Goal: Task Accomplishment & Management: Complete application form

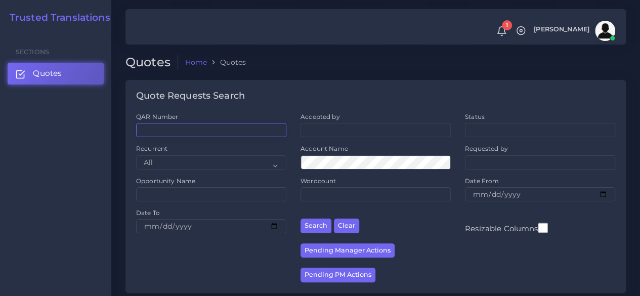
click at [203, 124] on input "QAR Number" at bounding box center [211, 130] width 150 height 14
paste input "QAR124635"
type input "QAR124635"
click at [300, 219] on button "Search" at bounding box center [315, 226] width 31 height 15
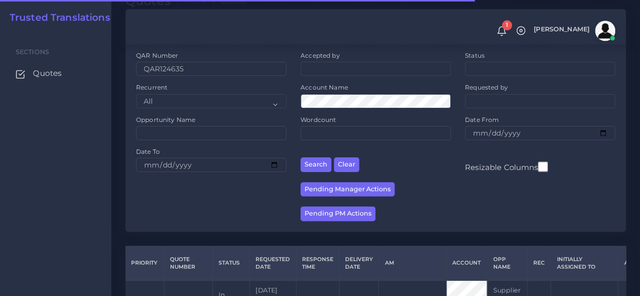
scroll to position [129, 0]
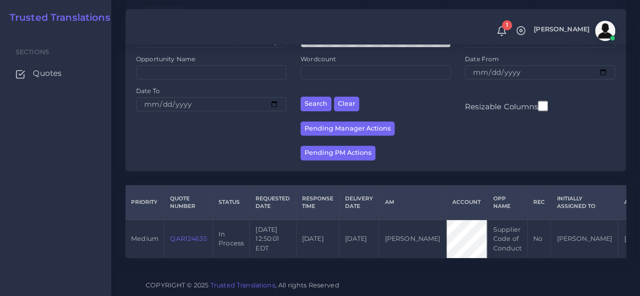
click at [203, 235] on link "QAR124635" at bounding box center [188, 239] width 36 height 8
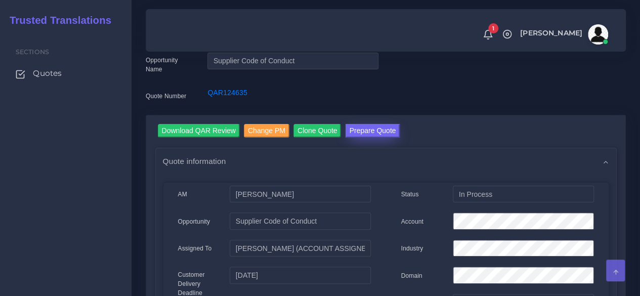
scroll to position [51, 0]
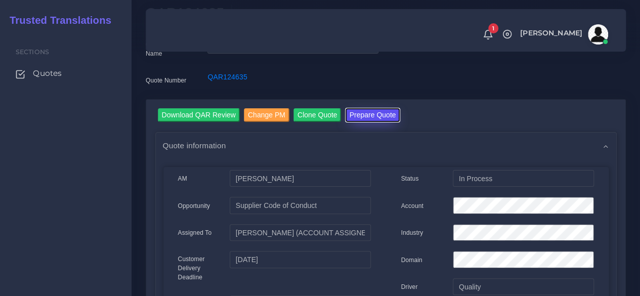
click at [362, 117] on button "Prepare Quote" at bounding box center [372, 115] width 55 height 14
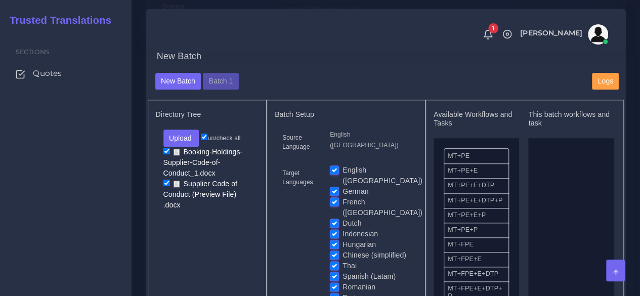
scroll to position [506, 0]
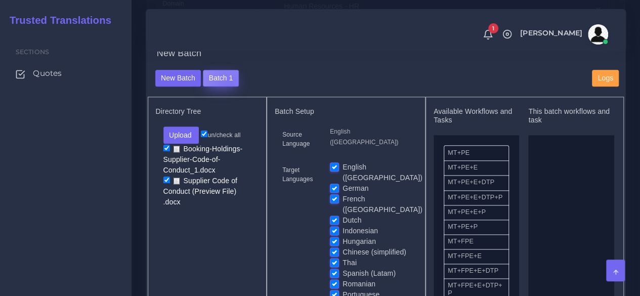
click at [227, 87] on button "Batch 1" at bounding box center [220, 78] width 35 height 17
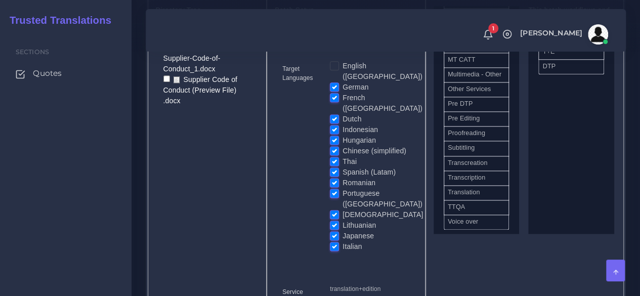
scroll to position [506, 0]
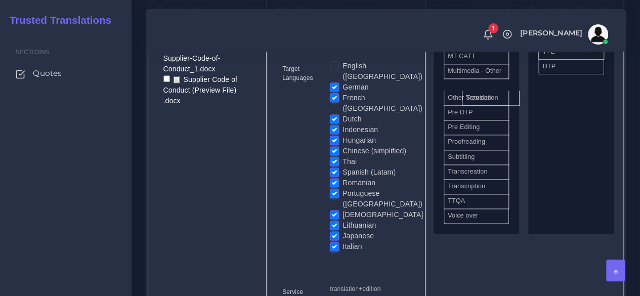
drag, startPoint x: 473, startPoint y: 224, endPoint x: 492, endPoint y: 118, distance: 107.8
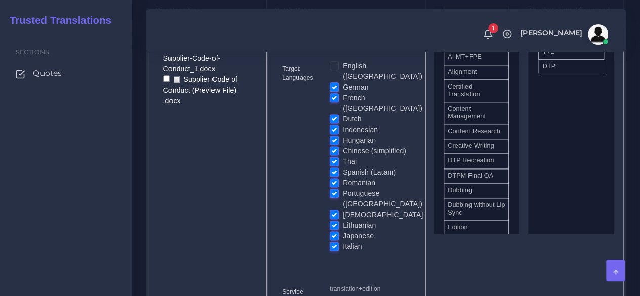
scroll to position [152, 0]
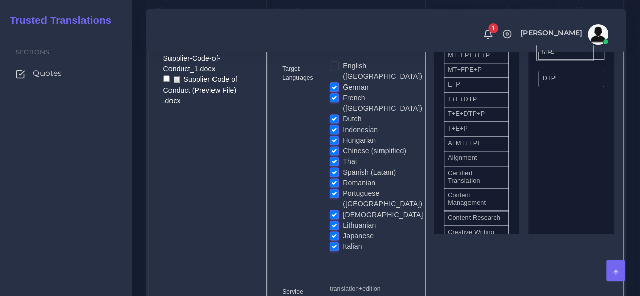
drag, startPoint x: 466, startPoint y: 168, endPoint x: 559, endPoint y: 72, distance: 133.4
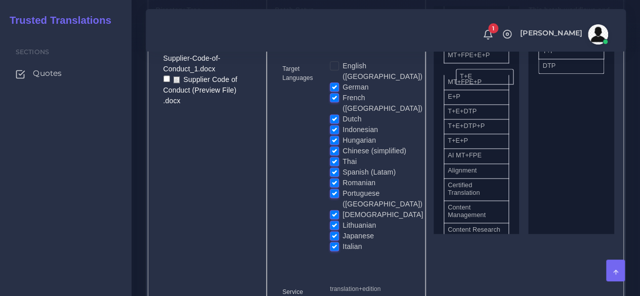
drag, startPoint x: 566, startPoint y: 68, endPoint x: 478, endPoint y: 96, distance: 91.8
click at [342, 125] on label "Indonesian" at bounding box center [359, 129] width 35 height 11
click at [334, 125] on input "Indonesian" at bounding box center [334, 128] width 9 height 9
checkbox input "false"
click at [342, 158] on label "Thai" at bounding box center [349, 161] width 14 height 11
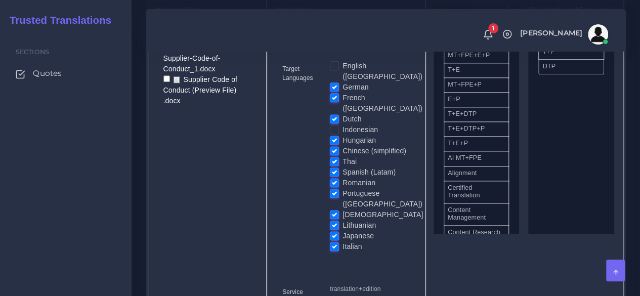
click at [333, 158] on input "Thai" at bounding box center [334, 160] width 9 height 9
checkbox input "false"
click at [342, 178] on label "Romanian" at bounding box center [358, 183] width 33 height 11
click at [335, 178] on input "Romanian" at bounding box center [334, 182] width 9 height 9
checkbox input "false"
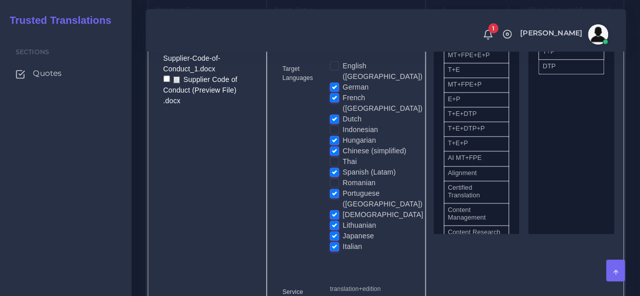
click at [342, 220] on label "Lithuanian" at bounding box center [358, 225] width 33 height 11
click at [333, 220] on input "Lithuanian" at bounding box center [334, 224] width 9 height 9
checkbox input "false"
click at [342, 209] on label "[DEMOGRAPHIC_DATA]" at bounding box center [382, 214] width 80 height 11
click at [335, 209] on input "[DEMOGRAPHIC_DATA]" at bounding box center [334, 213] width 9 height 9
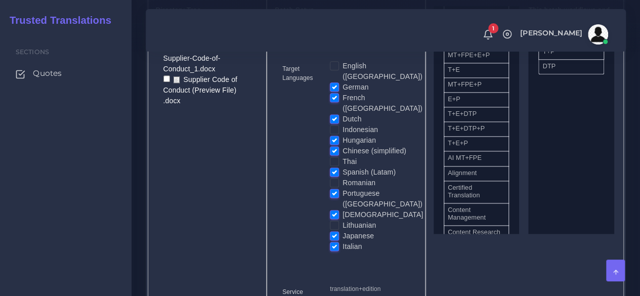
checkbox input "false"
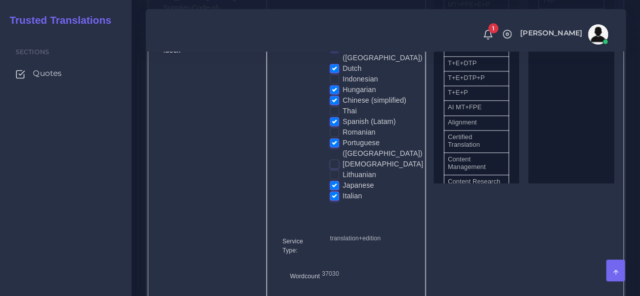
scroll to position [607, 0]
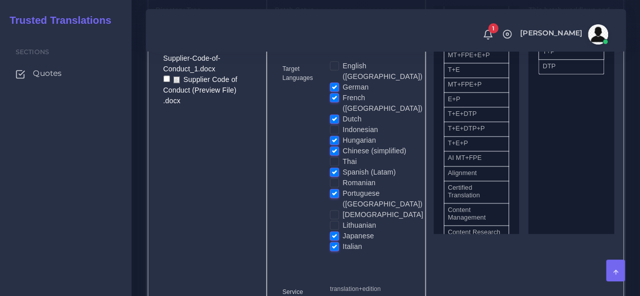
click at [342, 231] on label "Japanese" at bounding box center [357, 236] width 31 height 11
click at [330, 231] on input "Japanese" at bounding box center [334, 235] width 9 height 9
checkbox input "false"
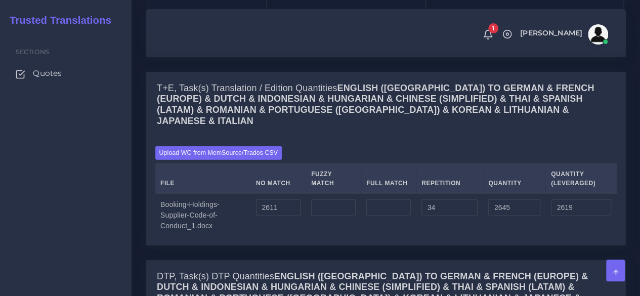
scroll to position [1062, 0]
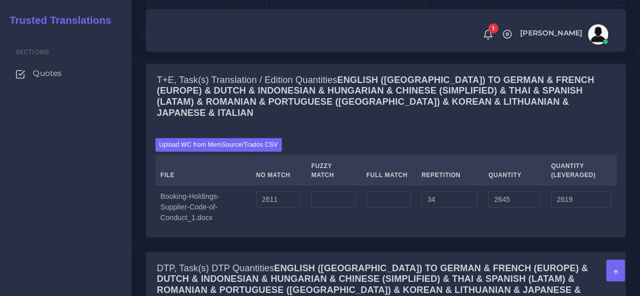
click at [181, 33] on button "Save changes" at bounding box center [176, 24] width 57 height 17
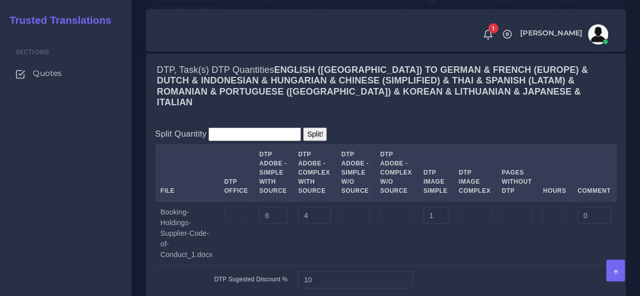
scroll to position [1265, 0]
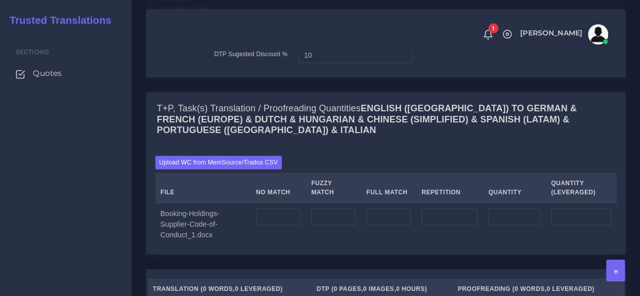
scroll to position [1366, 0]
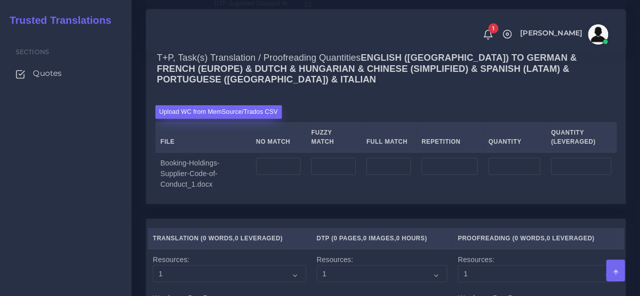
click at [237, 119] on label "Upload WC from MemSource/Trados CSV" at bounding box center [218, 112] width 127 height 14
click at [0, 0] on input "Upload WC from MemSource/Trados CSV" at bounding box center [0, 0] width 0 height 0
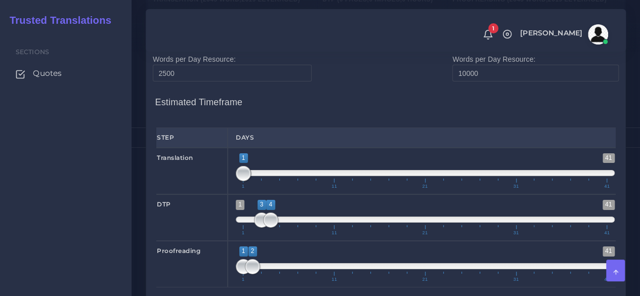
scroll to position [1619, 0]
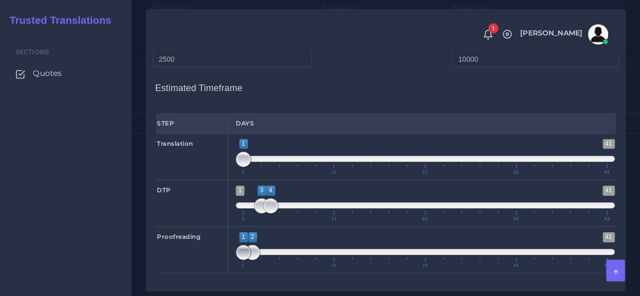
type input "2;2"
drag, startPoint x: 242, startPoint y: 276, endPoint x: 249, endPoint y: 276, distance: 7.1
click at [249, 260] on span at bounding box center [252, 252] width 15 height 15
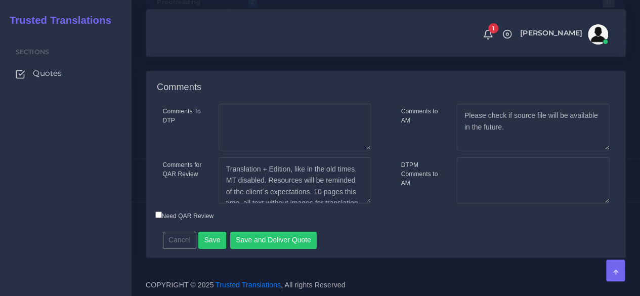
scroll to position [1877, 0]
click at [220, 238] on button "Save" at bounding box center [212, 240] width 28 height 17
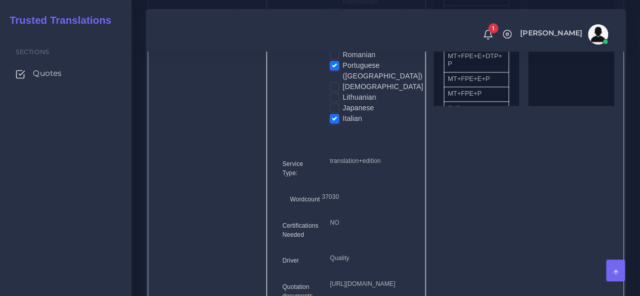
scroll to position [612, 0]
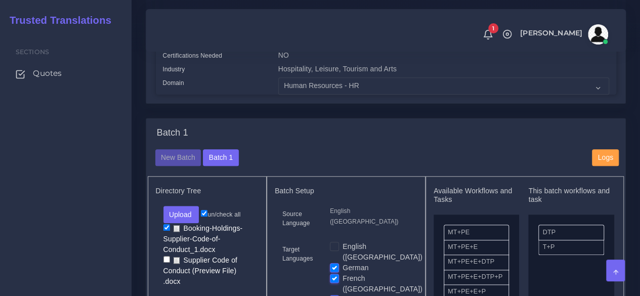
scroll to position [506, 0]
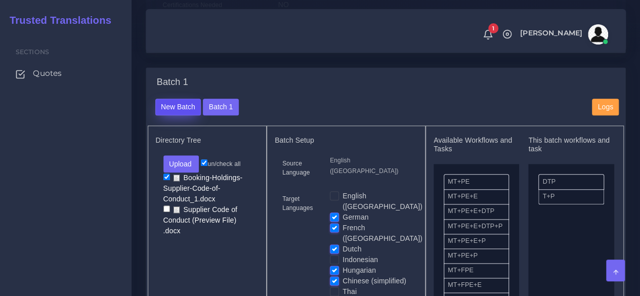
click at [175, 116] on button "New Batch" at bounding box center [178, 107] width 46 height 17
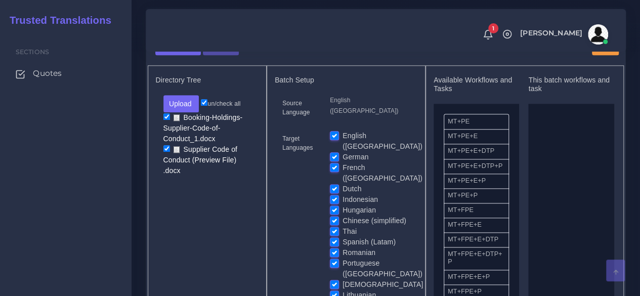
scroll to position [556, 0]
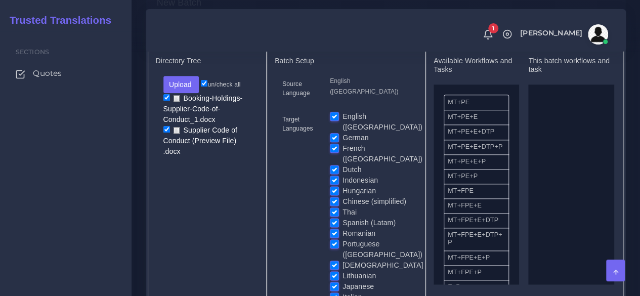
click at [342, 133] on label "English ([GEOGRAPHIC_DATA])" at bounding box center [382, 121] width 80 height 21
click at [332, 120] on input "English ([GEOGRAPHIC_DATA])" at bounding box center [334, 115] width 9 height 9
checkbox input "false"
click at [342, 141] on label "German" at bounding box center [355, 138] width 26 height 11
click at [330, 141] on input "German" at bounding box center [334, 137] width 9 height 9
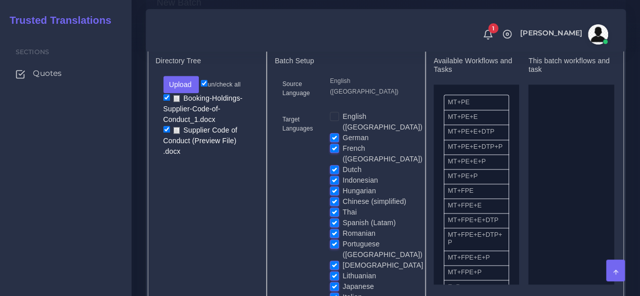
checkbox input "false"
click at [342, 152] on label "French ([GEOGRAPHIC_DATA])" at bounding box center [382, 153] width 80 height 21
click at [330, 152] on input "French ([GEOGRAPHIC_DATA])" at bounding box center [334, 147] width 9 height 9
checkbox input "false"
click at [342, 164] on label "Dutch" at bounding box center [351, 169] width 19 height 11
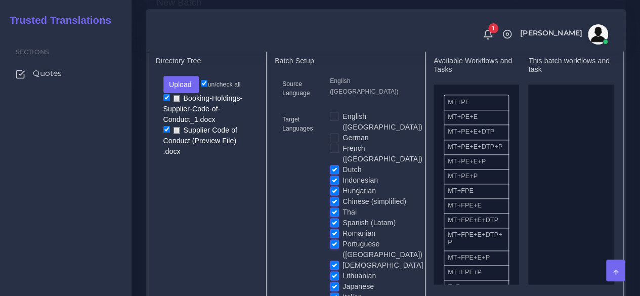
click at [334, 164] on input "Dutch" at bounding box center [334, 168] width 9 height 9
checkbox input "false"
click at [342, 190] on label "Hungarian" at bounding box center [358, 191] width 33 height 11
click at [334, 190] on input "Hungarian" at bounding box center [334, 190] width 9 height 9
checkbox input "false"
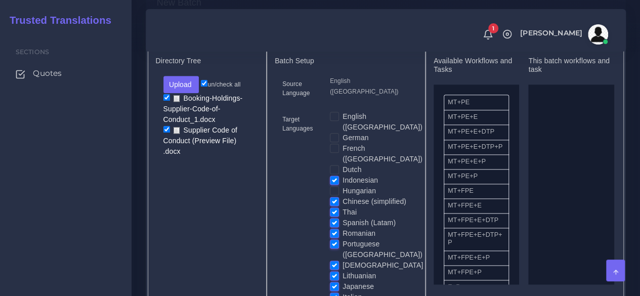
click at [342, 196] on label "Chinese (simplified)" at bounding box center [374, 201] width 64 height 11
click at [333, 196] on input "Chinese (simplified)" at bounding box center [334, 200] width 9 height 9
checkbox input "false"
click at [342, 219] on label "Spanish (Latam)" at bounding box center [368, 223] width 53 height 11
click at [330, 219] on input "Spanish (Latam)" at bounding box center [334, 222] width 9 height 9
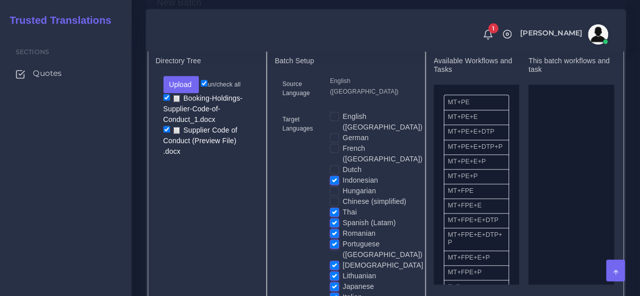
checkbox input "false"
click at [342, 240] on label "Portuguese ([GEOGRAPHIC_DATA])" at bounding box center [382, 249] width 80 height 21
click at [335, 240] on input "Portuguese ([GEOGRAPHIC_DATA])" at bounding box center [334, 243] width 9 height 9
checkbox input "false"
click at [342, 292] on label "Italian" at bounding box center [351, 297] width 19 height 11
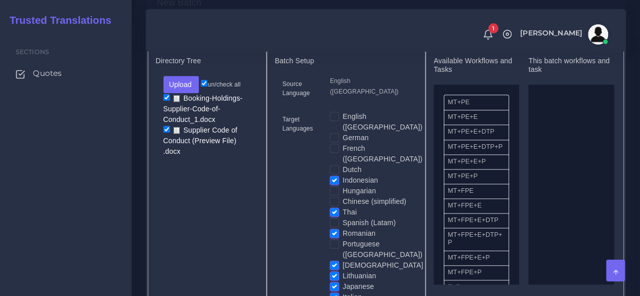
click at [335, 292] on input "Italian" at bounding box center [334, 296] width 9 height 9
checkbox input "false"
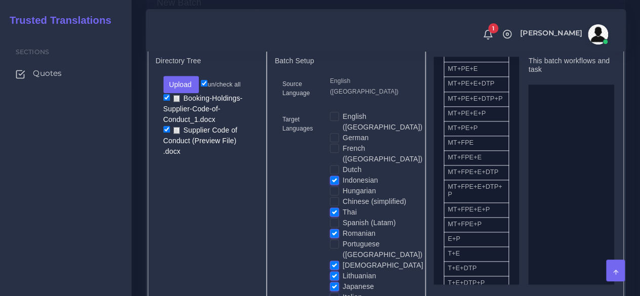
scroll to position [101, 0]
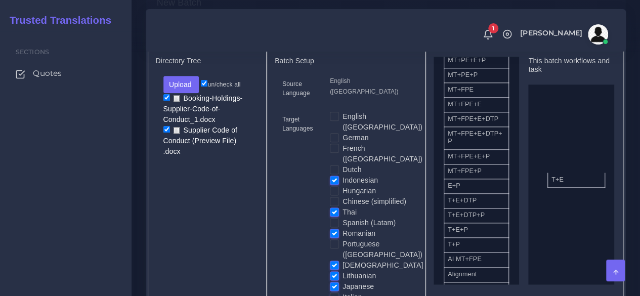
drag, startPoint x: 471, startPoint y: 223, endPoint x: 578, endPoint y: 194, distance: 110.4
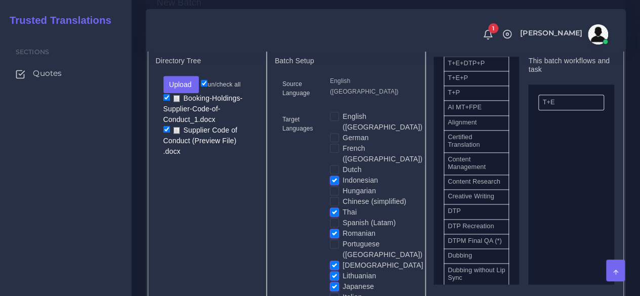
scroll to position [303, 0]
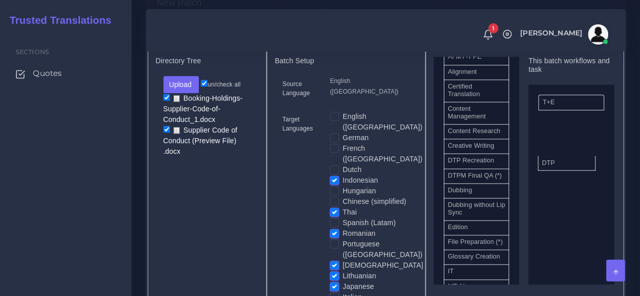
drag, startPoint x: 479, startPoint y: 188, endPoint x: 573, endPoint y: 179, distance: 94.5
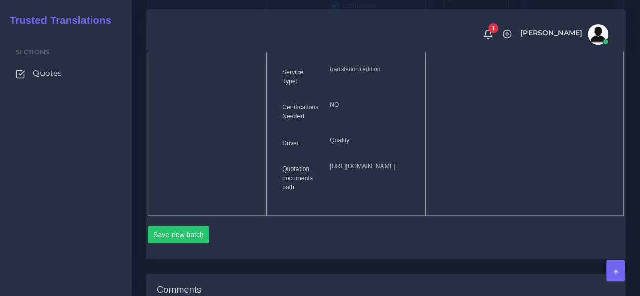
scroll to position [910, 0]
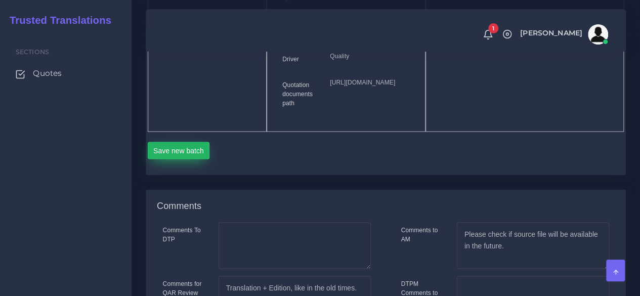
click at [190, 159] on button "Save new batch" at bounding box center [179, 150] width 62 height 17
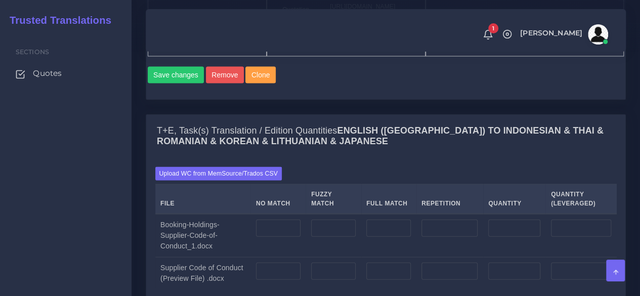
scroll to position [1062, 0]
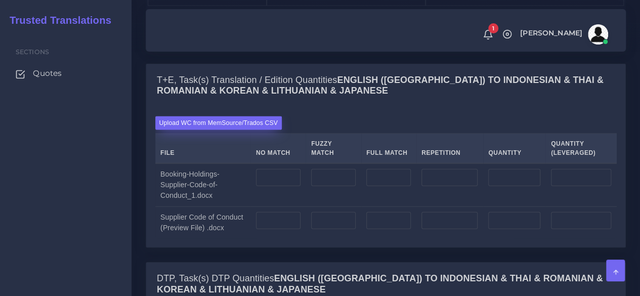
click at [238, 130] on label "Upload WC from MemSource/Trados CSV" at bounding box center [218, 123] width 127 height 14
click at [0, 0] on input "Upload WC from MemSource/Trados CSV" at bounding box center [0, 0] width 0 height 0
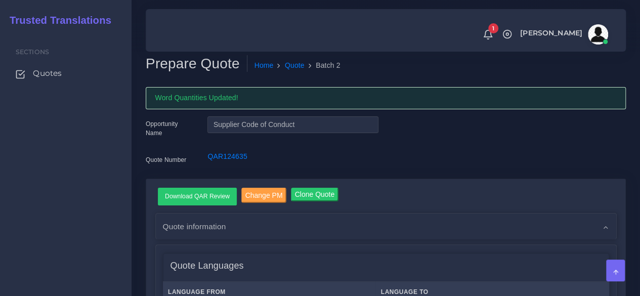
click at [114, 231] on div "Sections Quotes" at bounding box center [66, 163] width 132 height 265
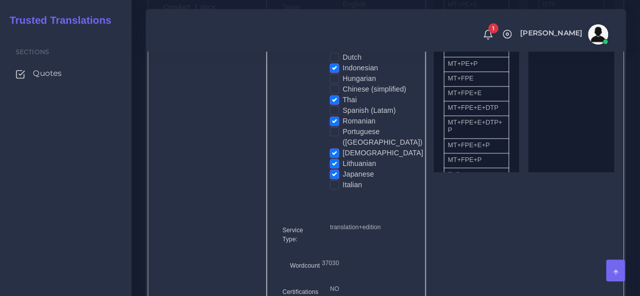
scroll to position [607, 0]
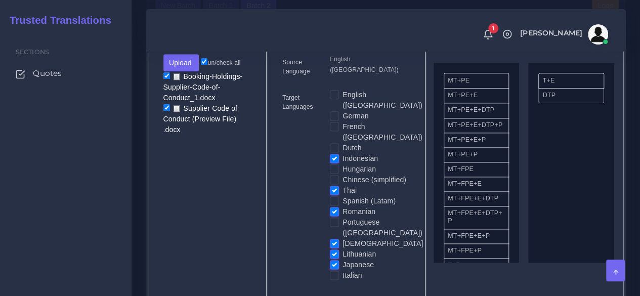
click at [163, 111] on input "checkbox" at bounding box center [166, 107] width 7 height 7
checkbox input "false"
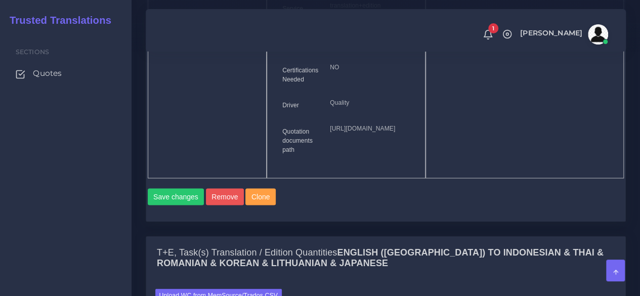
scroll to position [961, 0]
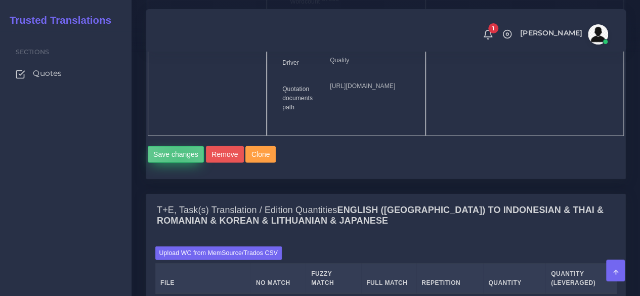
click at [179, 163] on button "Save changes" at bounding box center [176, 154] width 57 height 17
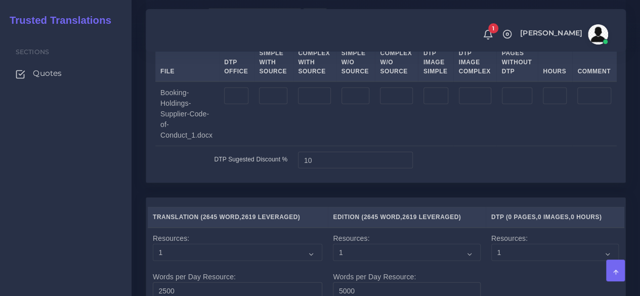
scroll to position [1366, 0]
click at [277, 104] on input "number" at bounding box center [273, 95] width 28 height 17
type input "6"
click at [309, 104] on input "number" at bounding box center [314, 95] width 32 height 17
type input "4"
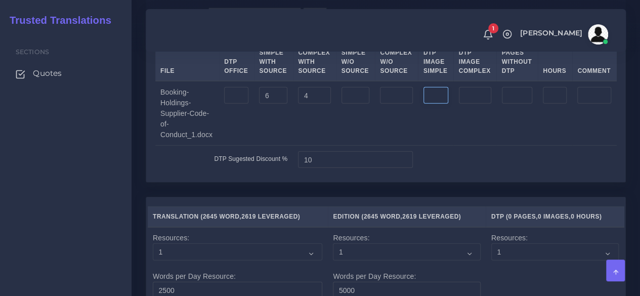
click at [436, 104] on input "number" at bounding box center [435, 95] width 25 height 17
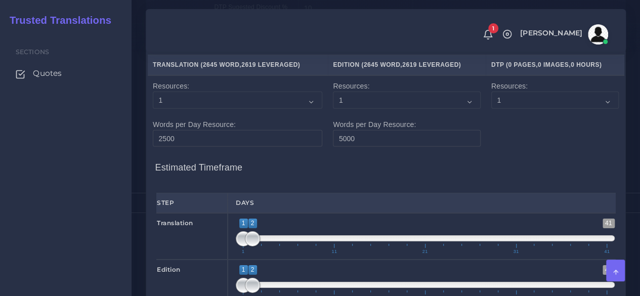
scroll to position [1568, 0]
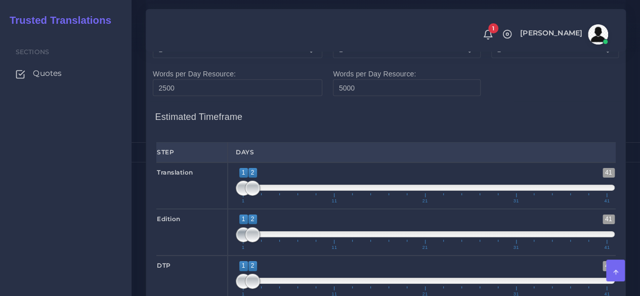
type input "1"
type input "2;2"
drag, startPoint x: 237, startPoint y: 269, endPoint x: 253, endPoint y: 269, distance: 16.2
click at [253, 242] on span at bounding box center [252, 234] width 15 height 15
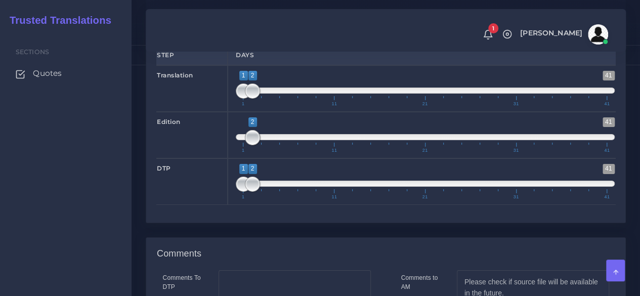
scroll to position [1669, 0]
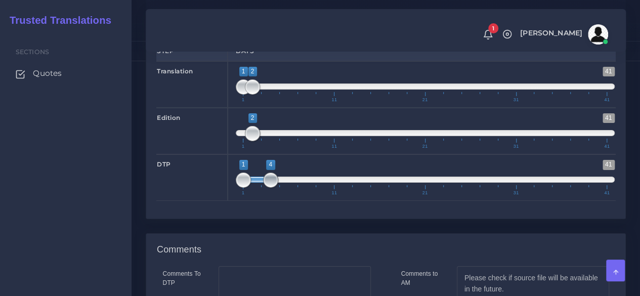
drag, startPoint x: 249, startPoint y: 216, endPoint x: 271, endPoint y: 214, distance: 21.3
click at [271, 188] on span at bounding box center [270, 179] width 15 height 15
type input "2;4"
drag, startPoint x: 245, startPoint y: 218, endPoint x: 253, endPoint y: 217, distance: 8.7
click at [253, 188] on span at bounding box center [252, 179] width 15 height 15
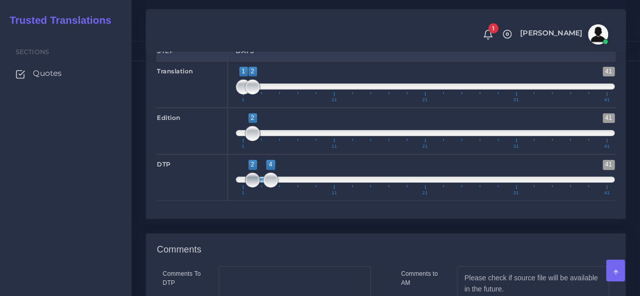
scroll to position [1821, 0]
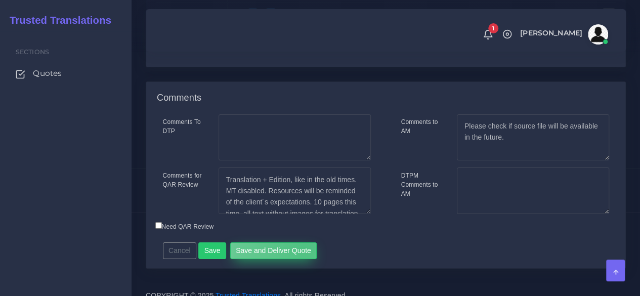
click at [301, 259] on button "Save and Deliver Quote" at bounding box center [273, 250] width 87 height 17
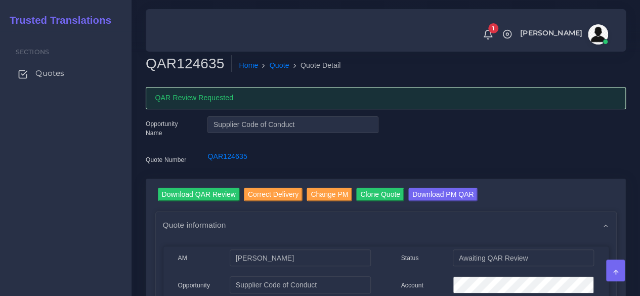
click at [41, 75] on span "Quotes" at bounding box center [49, 73] width 29 height 11
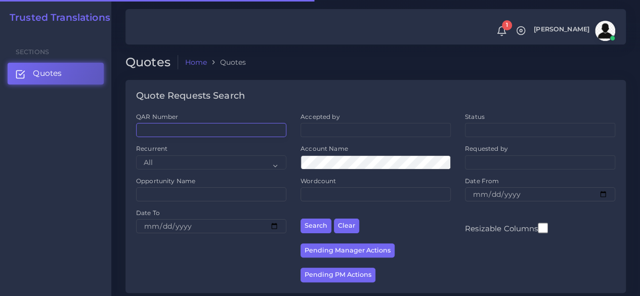
click at [190, 131] on input "QAR Number" at bounding box center [211, 130] width 150 height 14
paste input "QAR124990"
type input "QAR124990"
click at [300, 219] on button "Search" at bounding box center [315, 226] width 31 height 15
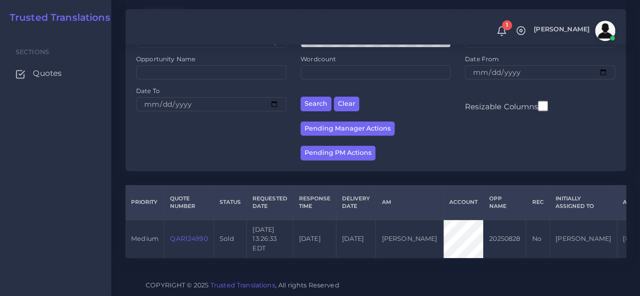
scroll to position [129, 0]
click at [193, 235] on link "QAR124990" at bounding box center [188, 239] width 37 height 8
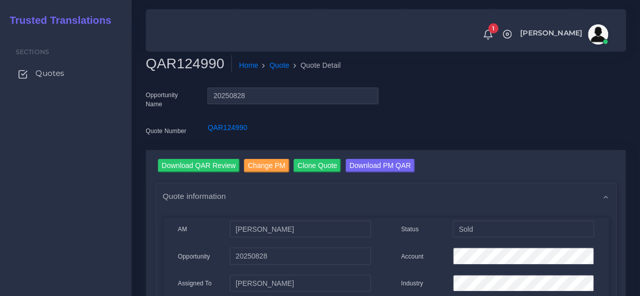
drag, startPoint x: 62, startPoint y: 74, endPoint x: 68, endPoint y: 71, distance: 6.8
click at [62, 74] on span "Quotes" at bounding box center [49, 73] width 29 height 11
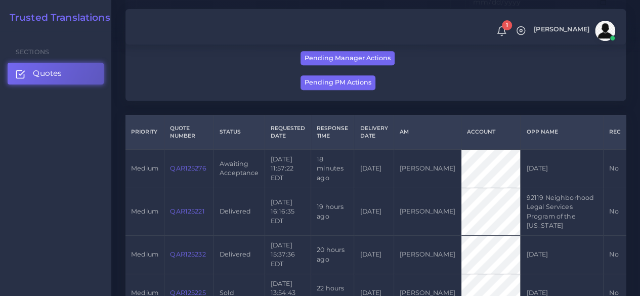
scroll to position [202, 0]
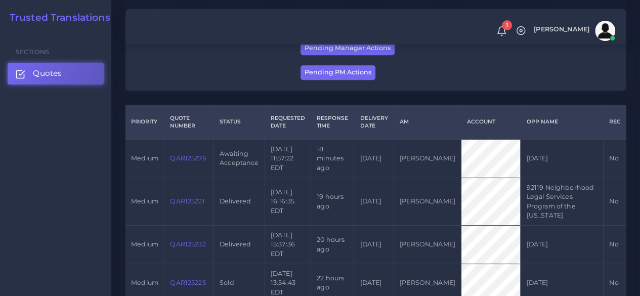
click at [179, 159] on link "QAR125276" at bounding box center [188, 158] width 36 height 8
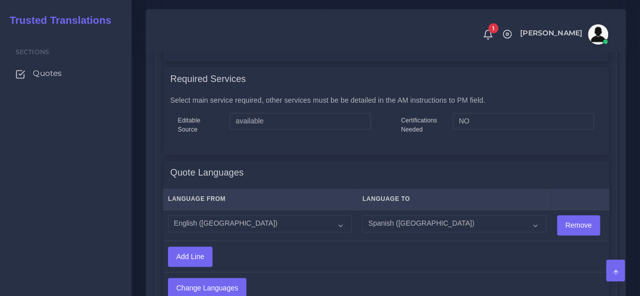
scroll to position [658, 0]
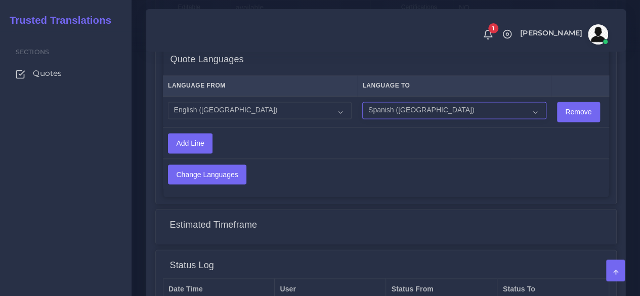
click at [398, 113] on select "Acoli Afar Afrikaans Akan Akateko [DEMOGRAPHIC_DATA] American Sign Language (AS…" at bounding box center [454, 110] width 184 height 17
select select "15"
click at [362, 102] on select "Acoli Afar Afrikaans Akan Akateko [DEMOGRAPHIC_DATA] American Sign Language (AS…" at bounding box center [454, 110] width 184 height 17
click at [215, 167] on input "Change Languages" at bounding box center [206, 174] width 77 height 19
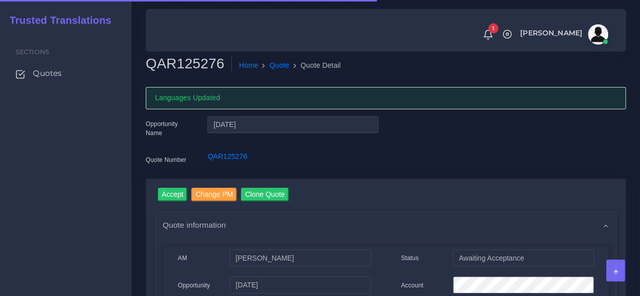
click at [183, 62] on h2 "QAR125276" at bounding box center [189, 63] width 86 height 17
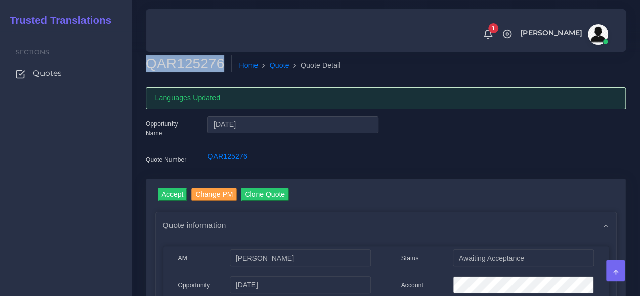
copy h2 "QAR125276"
click at [174, 188] on input "Accept" at bounding box center [173, 195] width 30 height 14
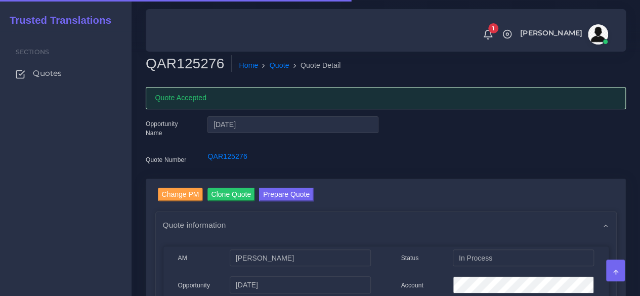
scroll to position [101, 0]
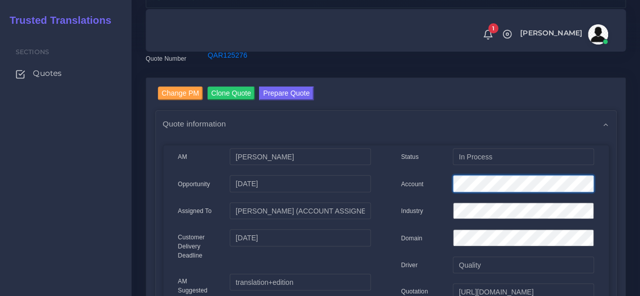
click at [427, 185] on div "Account" at bounding box center [498, 185] width 208 height 20
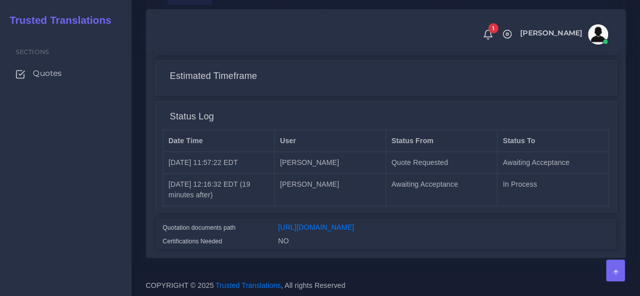
scroll to position [851, 0]
click at [316, 223] on link "[URL][DOMAIN_NAME]" at bounding box center [316, 227] width 76 height 8
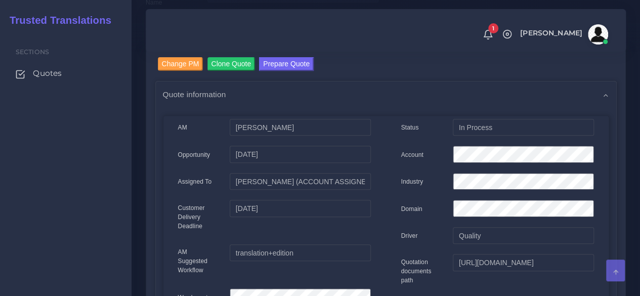
scroll to position [0, 0]
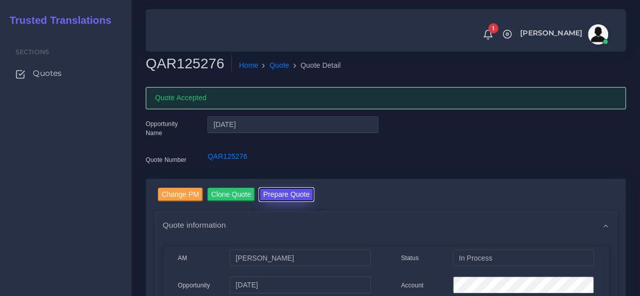
click at [298, 192] on button "Prepare Quote" at bounding box center [286, 195] width 55 height 14
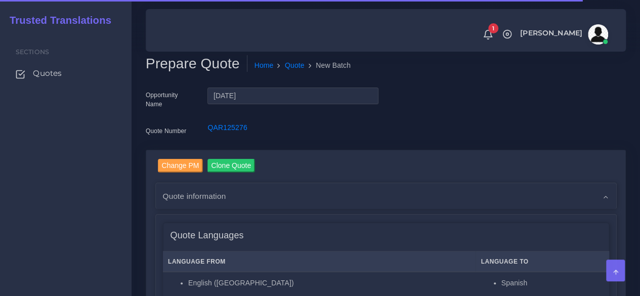
scroll to position [253, 0]
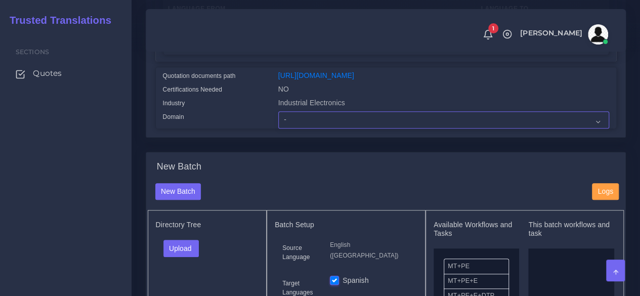
click at [315, 128] on select "- Advertising and Media Agriculture, Forestry and Fishing Architecture, Buildin…" at bounding box center [443, 119] width 331 height 17
select select "Industrial Electronics"
click at [278, 128] on select "- Advertising and Media Agriculture, Forestry and Fishing Architecture, Buildin…" at bounding box center [443, 119] width 331 height 17
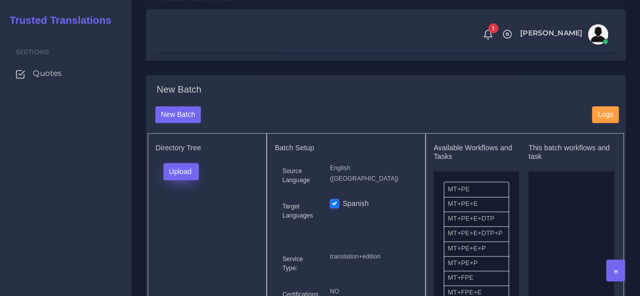
scroll to position [405, 0]
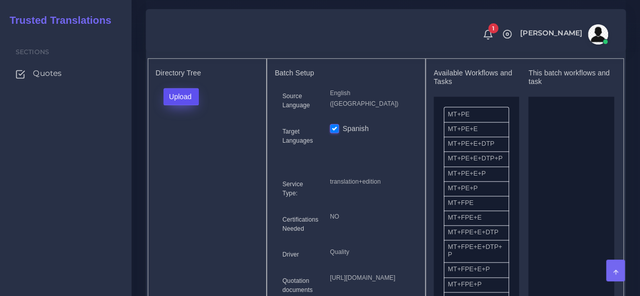
click at [196, 105] on button "Upload" at bounding box center [181, 96] width 36 height 17
click at [193, 141] on label "Files" at bounding box center [199, 134] width 70 height 13
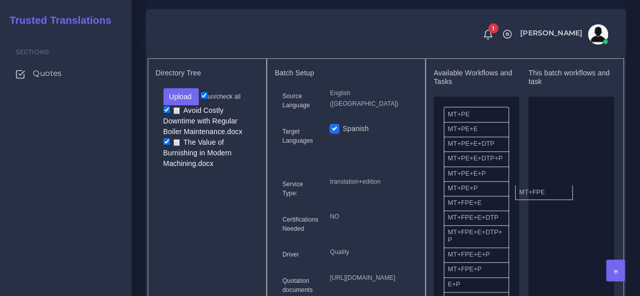
drag, startPoint x: 484, startPoint y: 224, endPoint x: 555, endPoint y: 207, distance: 73.4
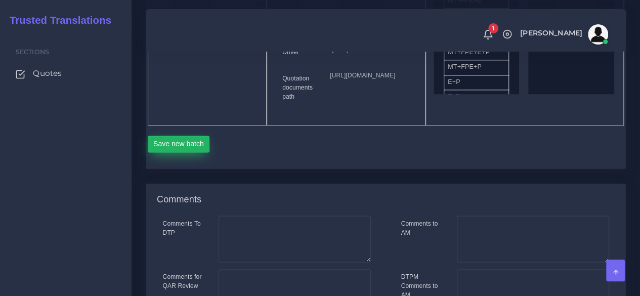
click at [185, 153] on button "Save new batch" at bounding box center [179, 144] width 62 height 17
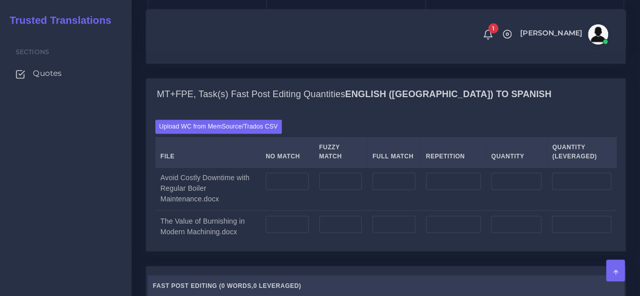
scroll to position [809, 0]
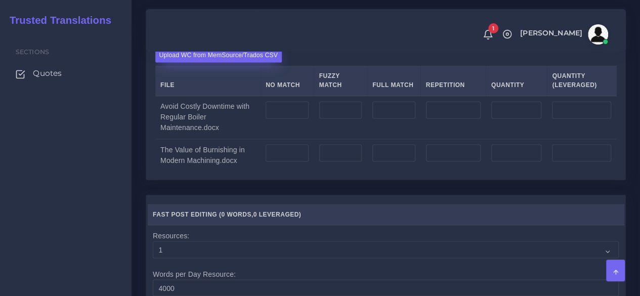
click at [193, 62] on label "Upload WC from MemSource/Trados CSV" at bounding box center [218, 55] width 127 height 14
click at [0, 0] on input "Upload WC from MemSource/Trados CSV" at bounding box center [0, 0] width 0 height 0
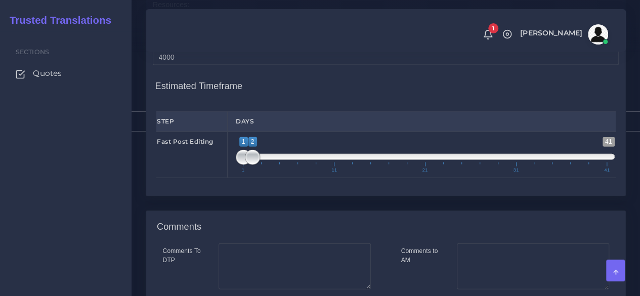
scroll to position [1113, 0]
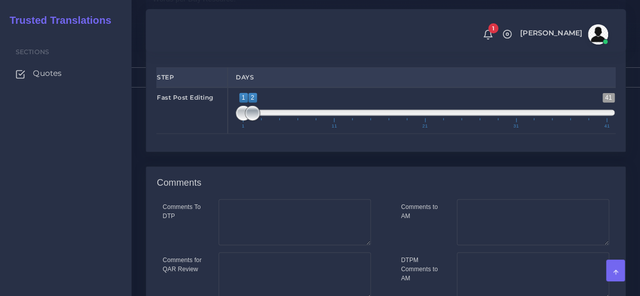
type input "1;1"
drag, startPoint x: 246, startPoint y: 183, endPoint x: 214, endPoint y: 182, distance: 31.4
click at [215, 134] on div "Fast Post Editing 1 41 1 1 1 — 1 1 11 21 31 41 1;1" at bounding box center [386, 111] width 474 height 47
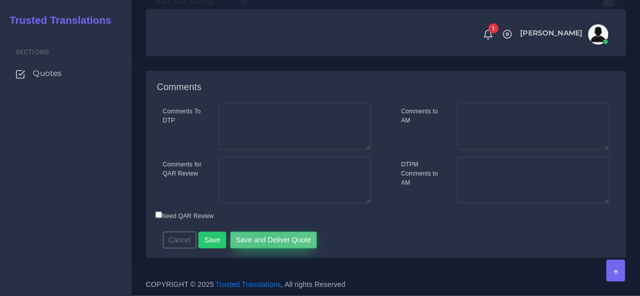
click at [259, 238] on button "Save and Deliver Quote" at bounding box center [273, 240] width 87 height 17
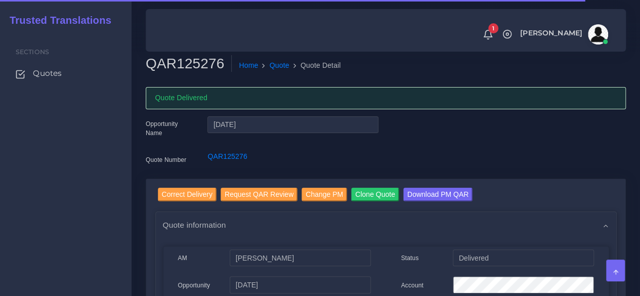
drag, startPoint x: 52, startPoint y: 72, endPoint x: 62, endPoint y: 61, distance: 14.7
click at [52, 72] on span "Quotes" at bounding box center [47, 73] width 29 height 11
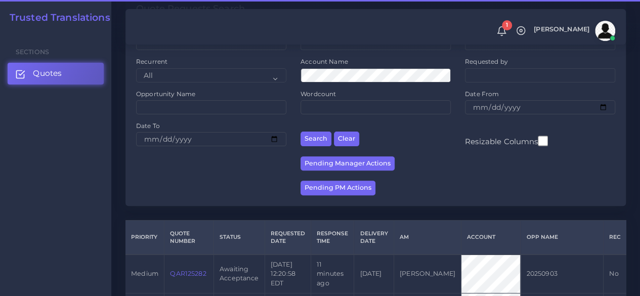
scroll to position [202, 0]
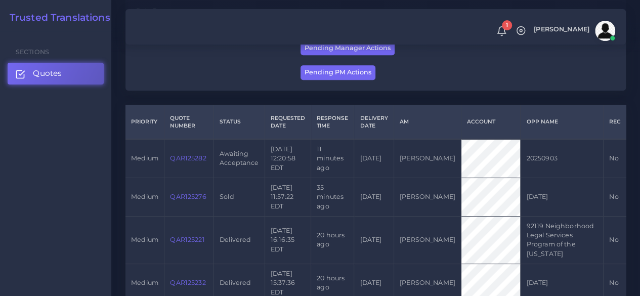
click at [192, 159] on link "QAR125282" at bounding box center [188, 158] width 36 height 8
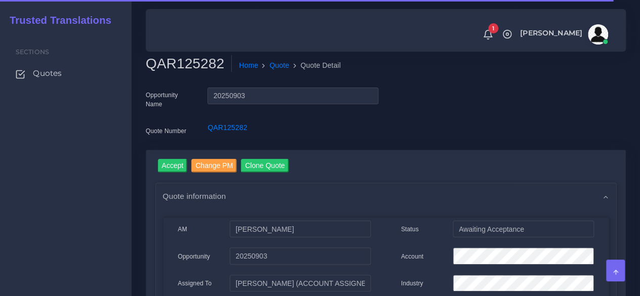
click at [188, 65] on h2 "QAR125282" at bounding box center [189, 63] width 86 height 17
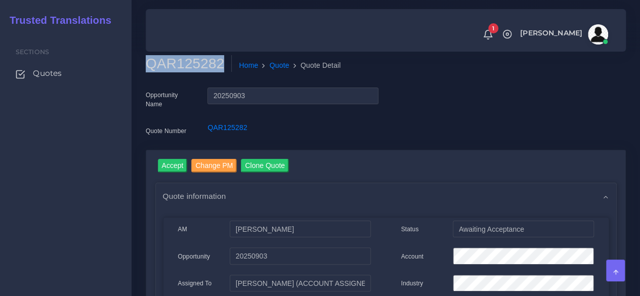
copy h2 "QAR125282"
click at [166, 165] on input "Accept" at bounding box center [173, 166] width 30 height 14
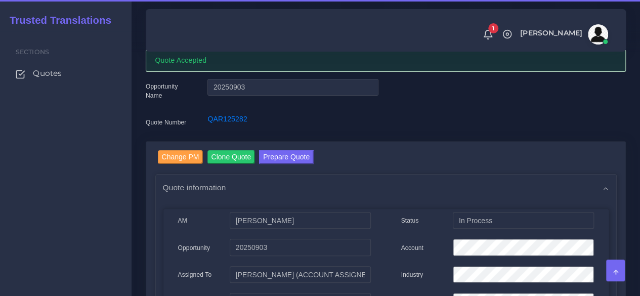
scroll to position [101, 0]
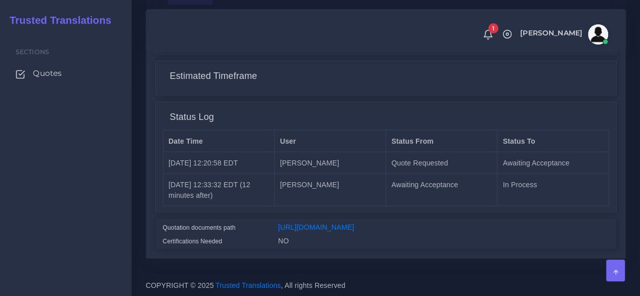
scroll to position [851, 0]
click at [344, 223] on link "[URL][DOMAIN_NAME]" at bounding box center [316, 227] width 76 height 8
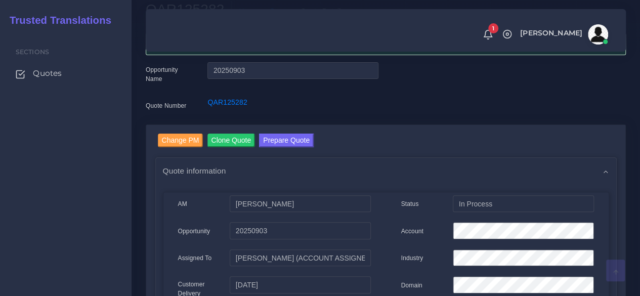
scroll to position [0, 0]
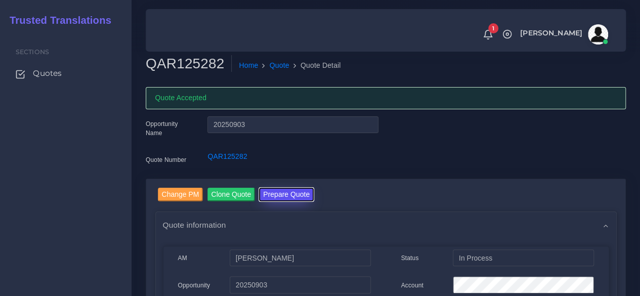
click at [292, 192] on button "Prepare Quote" at bounding box center [286, 195] width 55 height 14
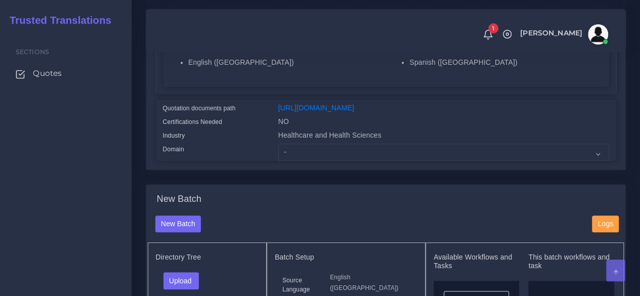
scroll to position [253, 0]
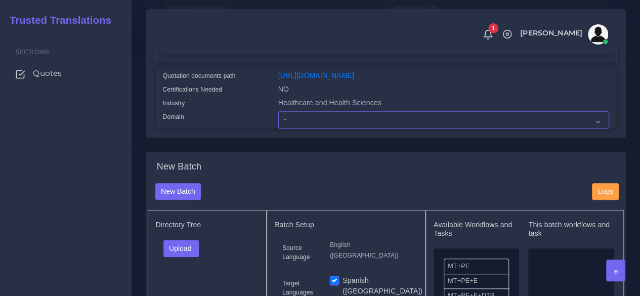
click at [283, 128] on select "- Advertising and Media Agriculture, Forestry and Fishing Architecture, Buildin…" at bounding box center [443, 119] width 331 height 17
select select "Healthcare and Health Sciences"
click at [278, 128] on select "- Advertising and Media Agriculture, Forestry and Fishing Architecture, Buildin…" at bounding box center [443, 119] width 331 height 17
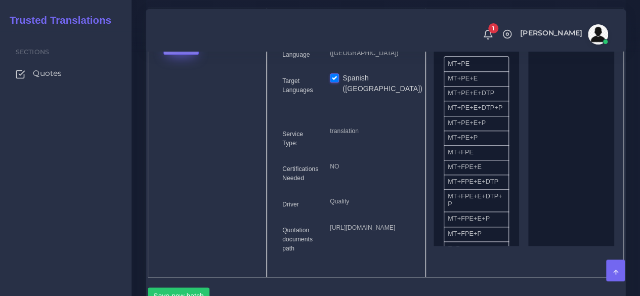
click at [183, 55] on button "Upload" at bounding box center [181, 45] width 36 height 17
click at [186, 91] on label "Files" at bounding box center [199, 84] width 70 height 13
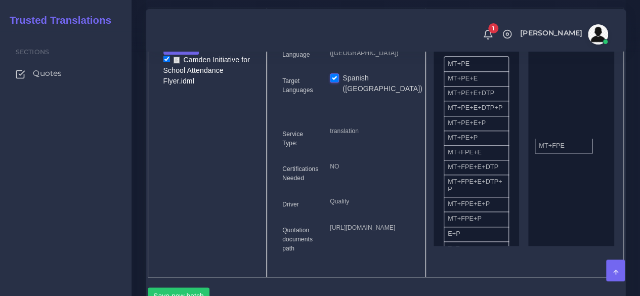
drag, startPoint x: 466, startPoint y: 178, endPoint x: 559, endPoint y: 162, distance: 94.9
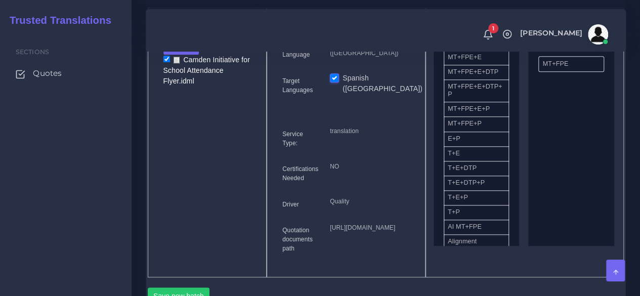
scroll to position [253, 0]
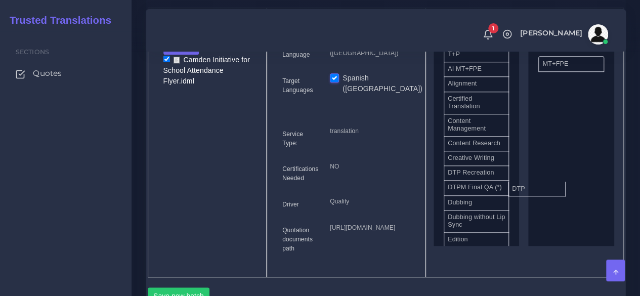
drag, startPoint x: 493, startPoint y: 199, endPoint x: 556, endPoint y: 202, distance: 63.3
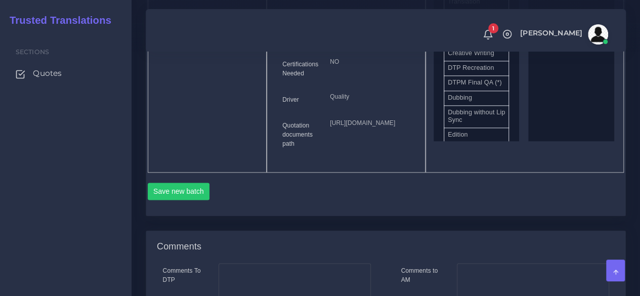
scroll to position [658, 0]
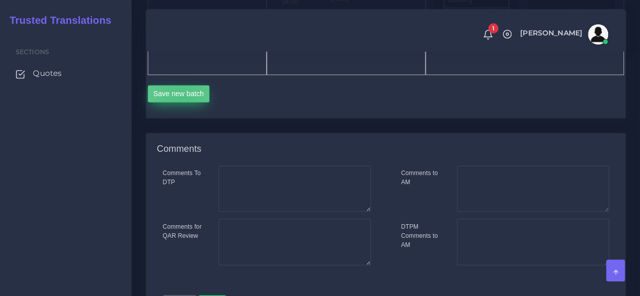
click at [182, 102] on button "Save new batch" at bounding box center [179, 93] width 62 height 17
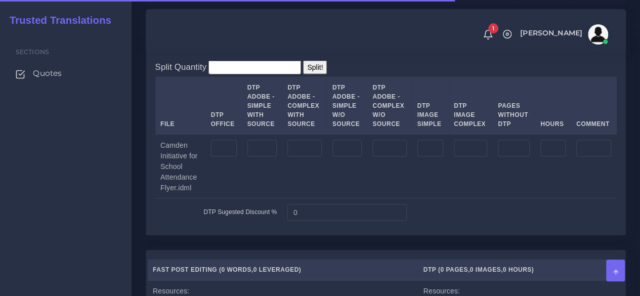
scroll to position [1012, 0]
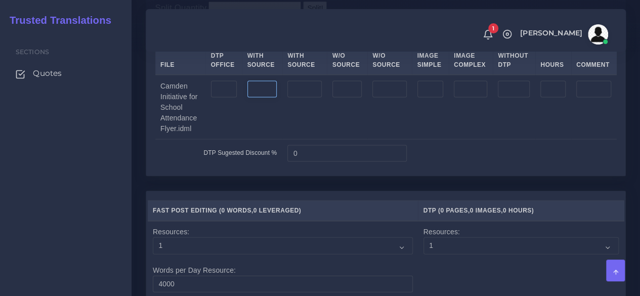
click at [266, 98] on input "number" at bounding box center [262, 89] width 30 height 17
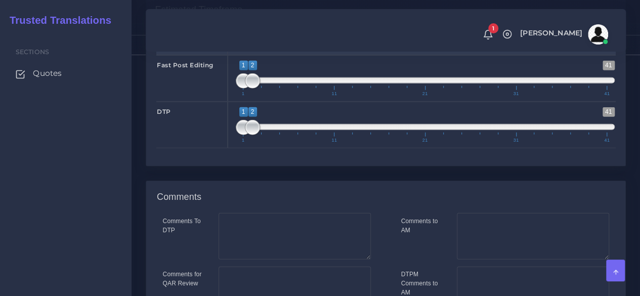
scroll to position [1491, 0]
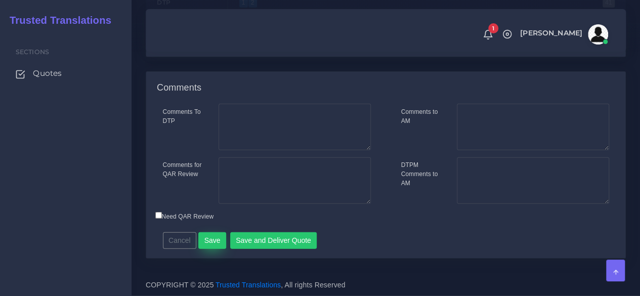
type input "1"
click at [216, 236] on button "Save" at bounding box center [212, 240] width 28 height 17
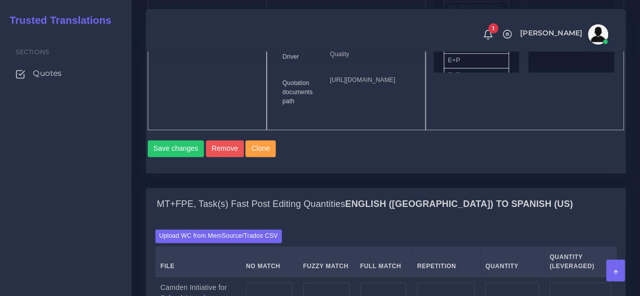
scroll to position [910, 0]
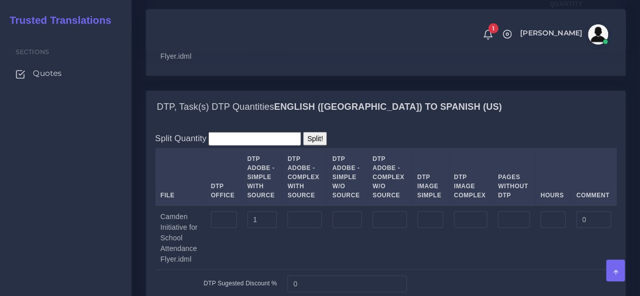
click at [282, 47] on input "number" at bounding box center [269, 37] width 47 height 17
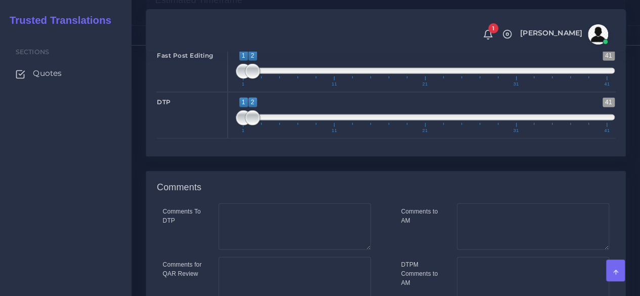
scroll to position [1366, 0]
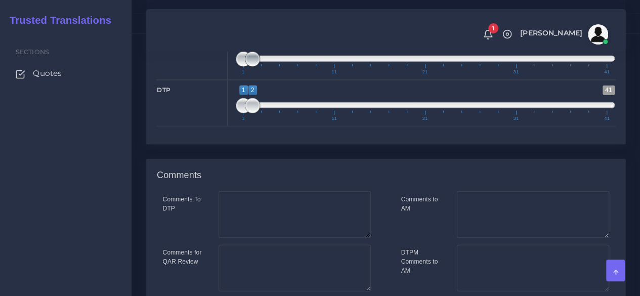
type input "69"
type input "1;1"
drag, startPoint x: 250, startPoint y: 128, endPoint x: 236, endPoint y: 131, distance: 14.5
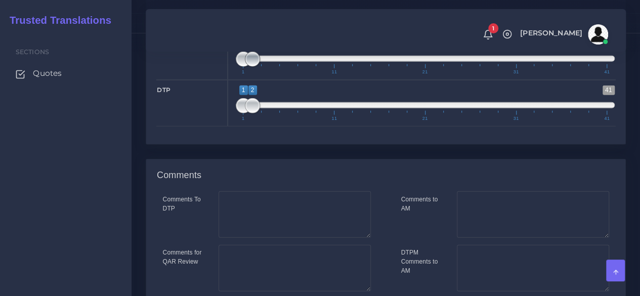
click at [245, 67] on span at bounding box center [252, 59] width 15 height 15
type input "1;1"
drag, startPoint x: 250, startPoint y: 170, endPoint x: 237, endPoint y: 172, distance: 13.2
click at [239, 113] on span at bounding box center [243, 105] width 15 height 15
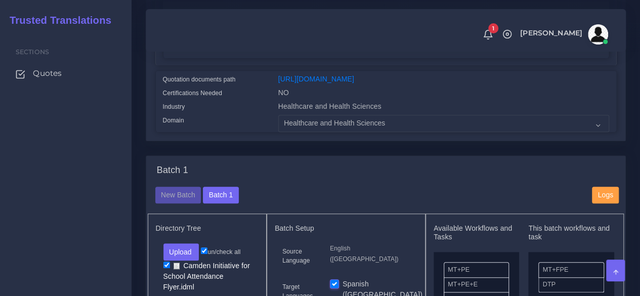
scroll to position [154, 0]
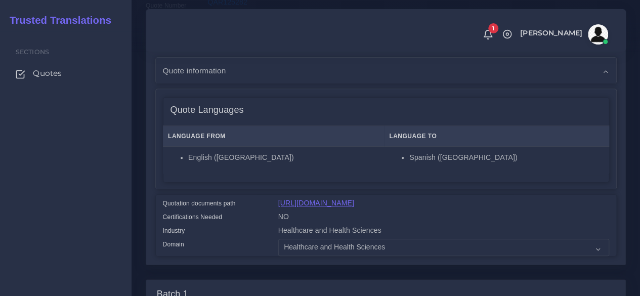
click at [296, 199] on link "[URL][DOMAIN_NAME]" at bounding box center [316, 203] width 76 height 8
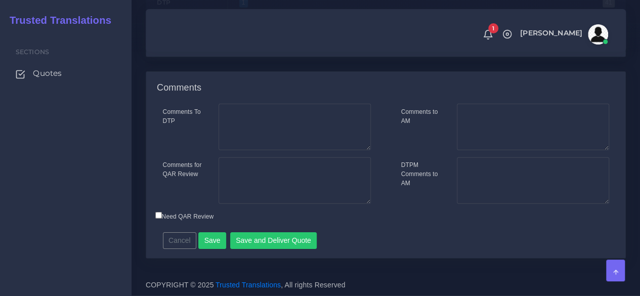
scroll to position [1520, 0]
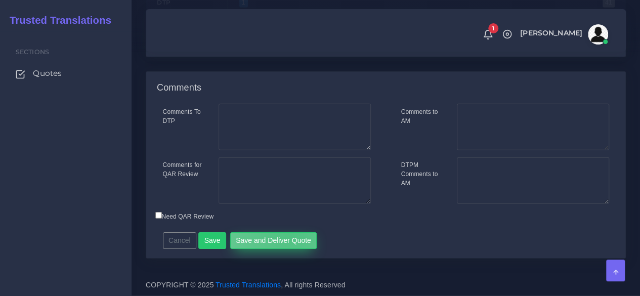
click at [284, 232] on button "Save and Deliver Quote" at bounding box center [273, 240] width 87 height 17
